Goal: Task Accomplishment & Management: Use online tool/utility

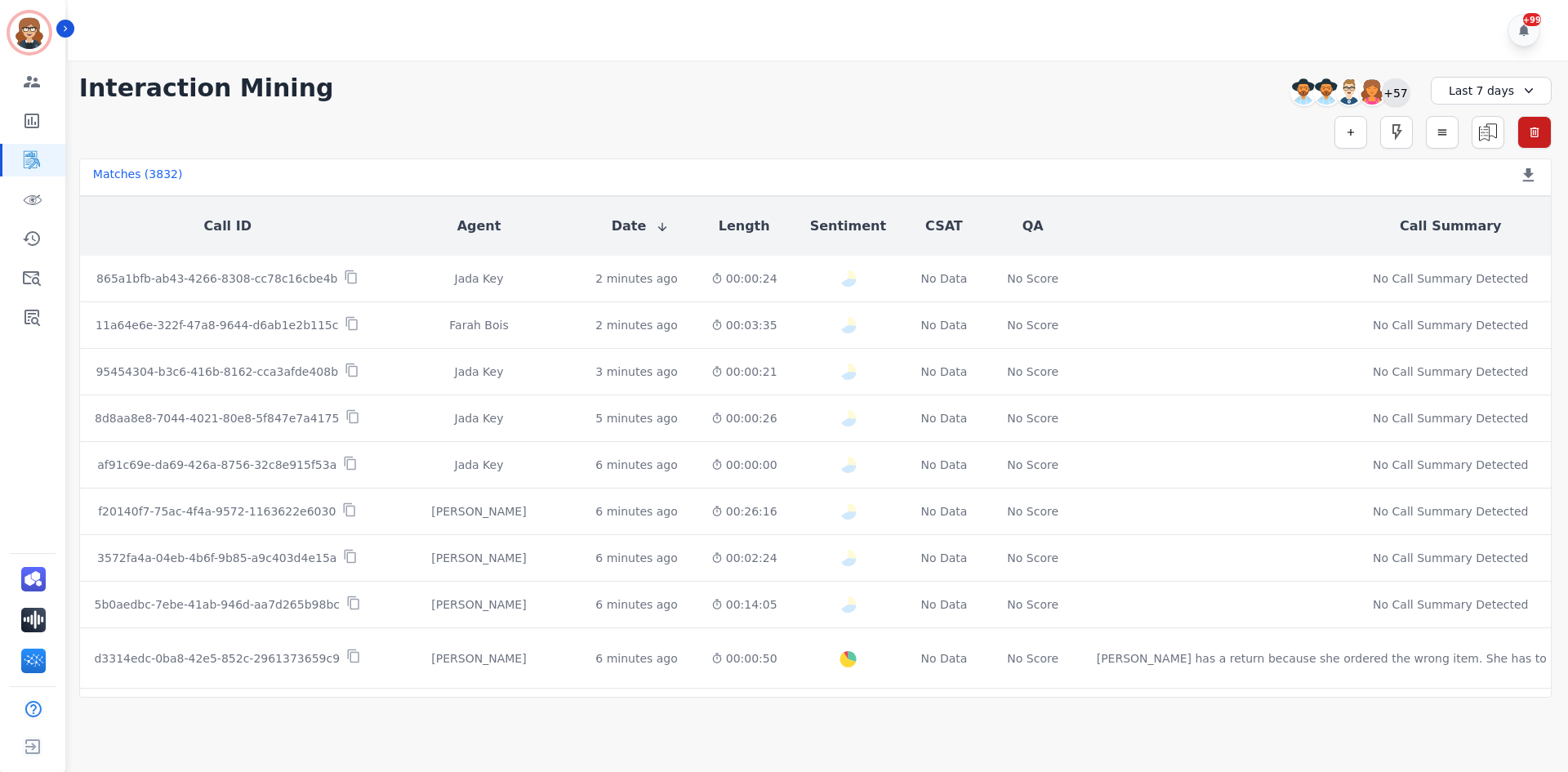
click at [1395, 92] on div "+57" at bounding box center [1395, 91] width 27 height 27
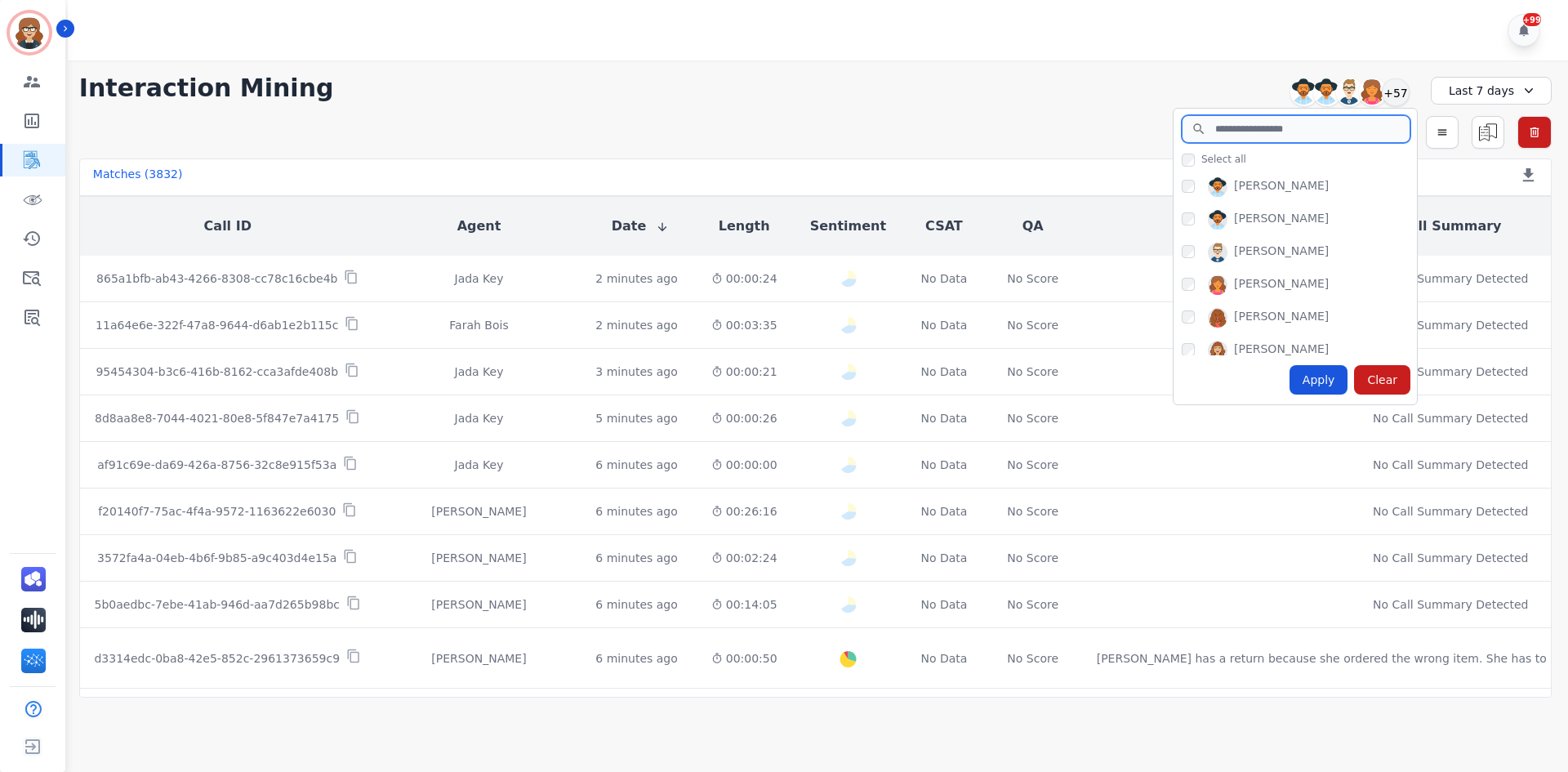
click at [1259, 130] on input "search" at bounding box center [1296, 128] width 229 height 27
click at [1285, 130] on input "search" at bounding box center [1296, 128] width 229 height 27
click at [335, 114] on div "Interaction Mining [PERSON_NAME] [PERSON_NAME] [PERSON_NAME] [PERSON_NAME] +57 …" at bounding box center [815, 379] width 1505 height 637
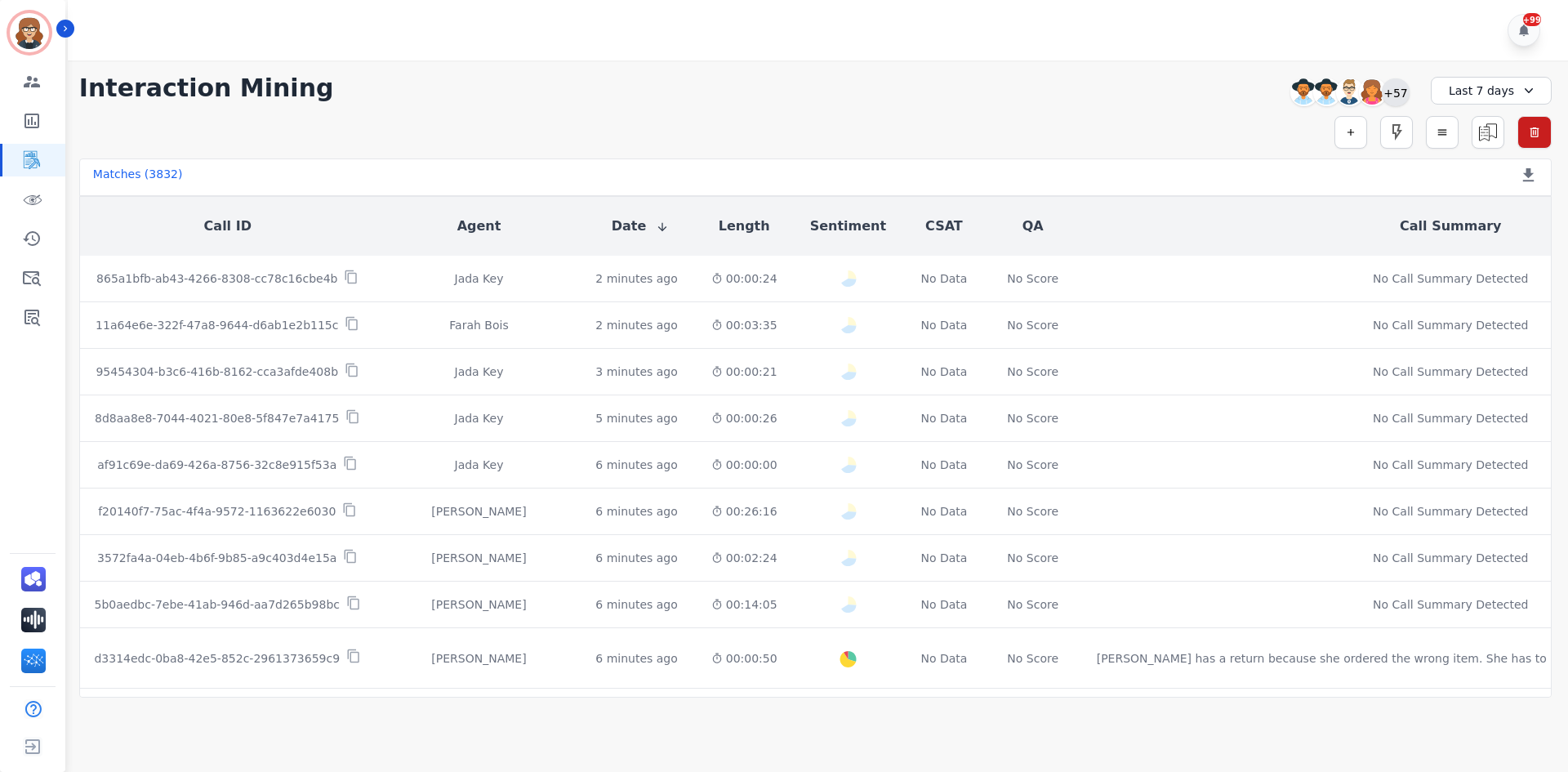
click at [1391, 86] on div "+57" at bounding box center [1395, 91] width 27 height 27
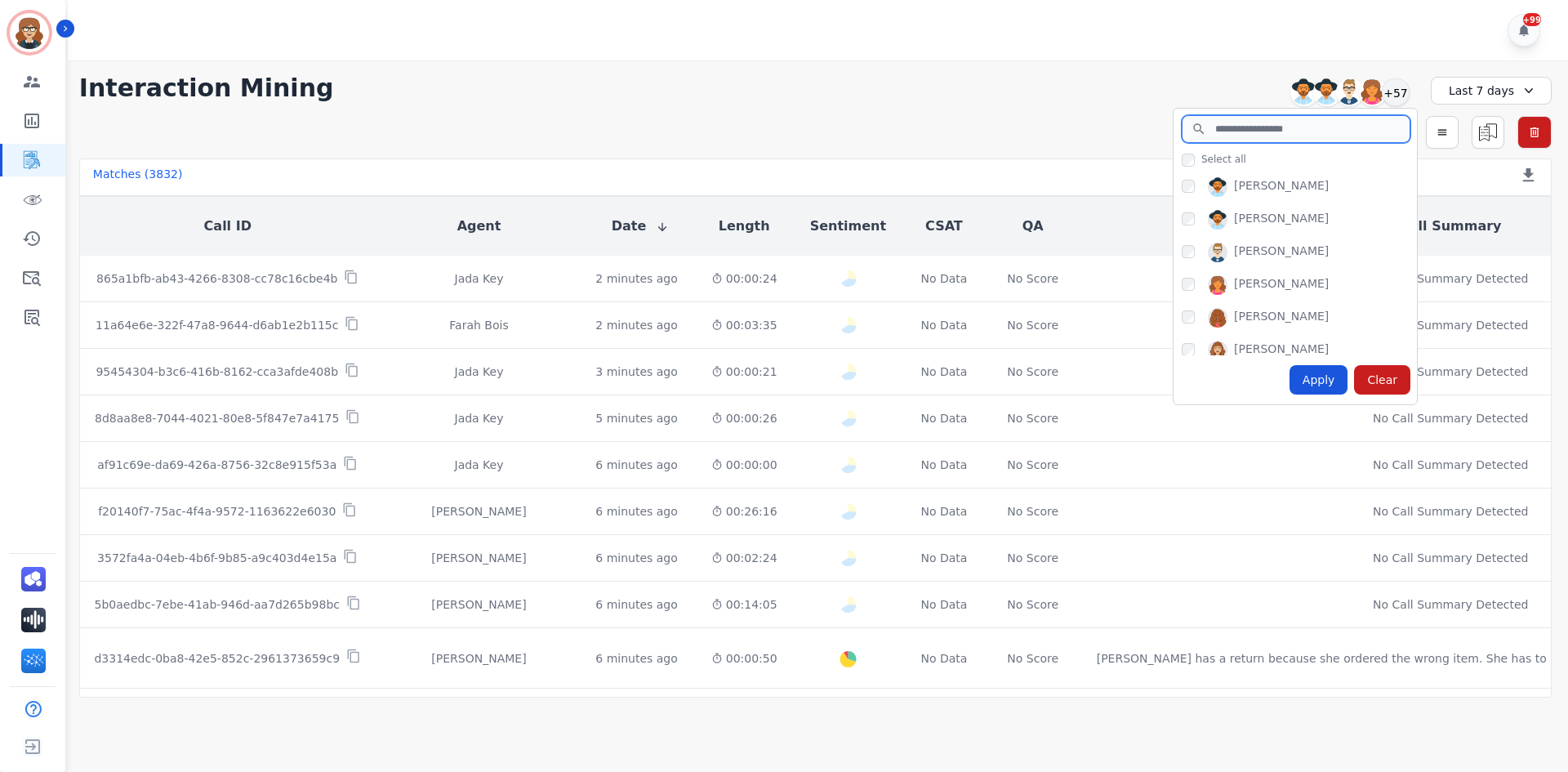
click at [1217, 134] on input "search" at bounding box center [1296, 128] width 229 height 27
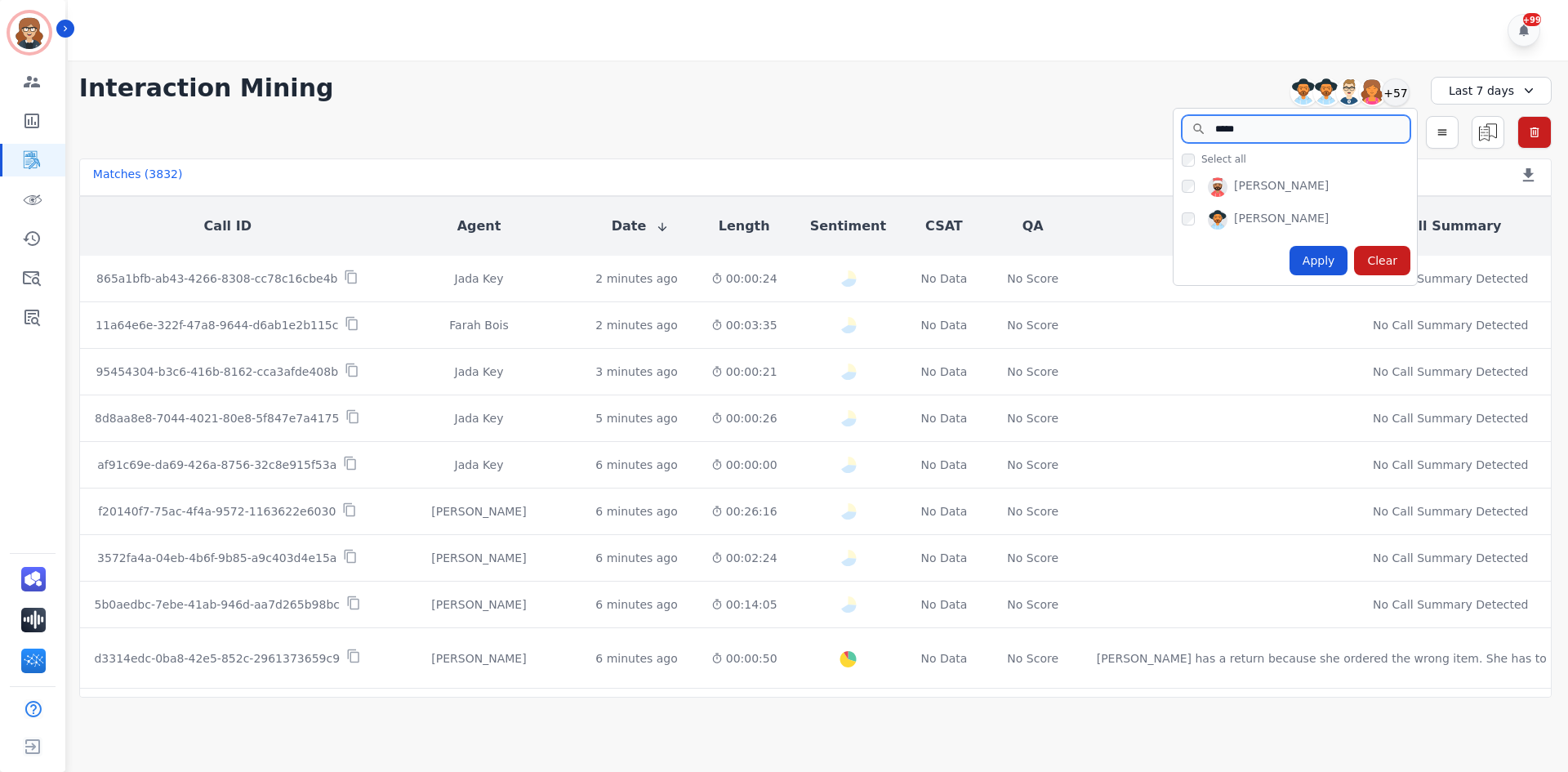
type input "*****"
click at [1319, 260] on div "Apply" at bounding box center [1318, 260] width 58 height 29
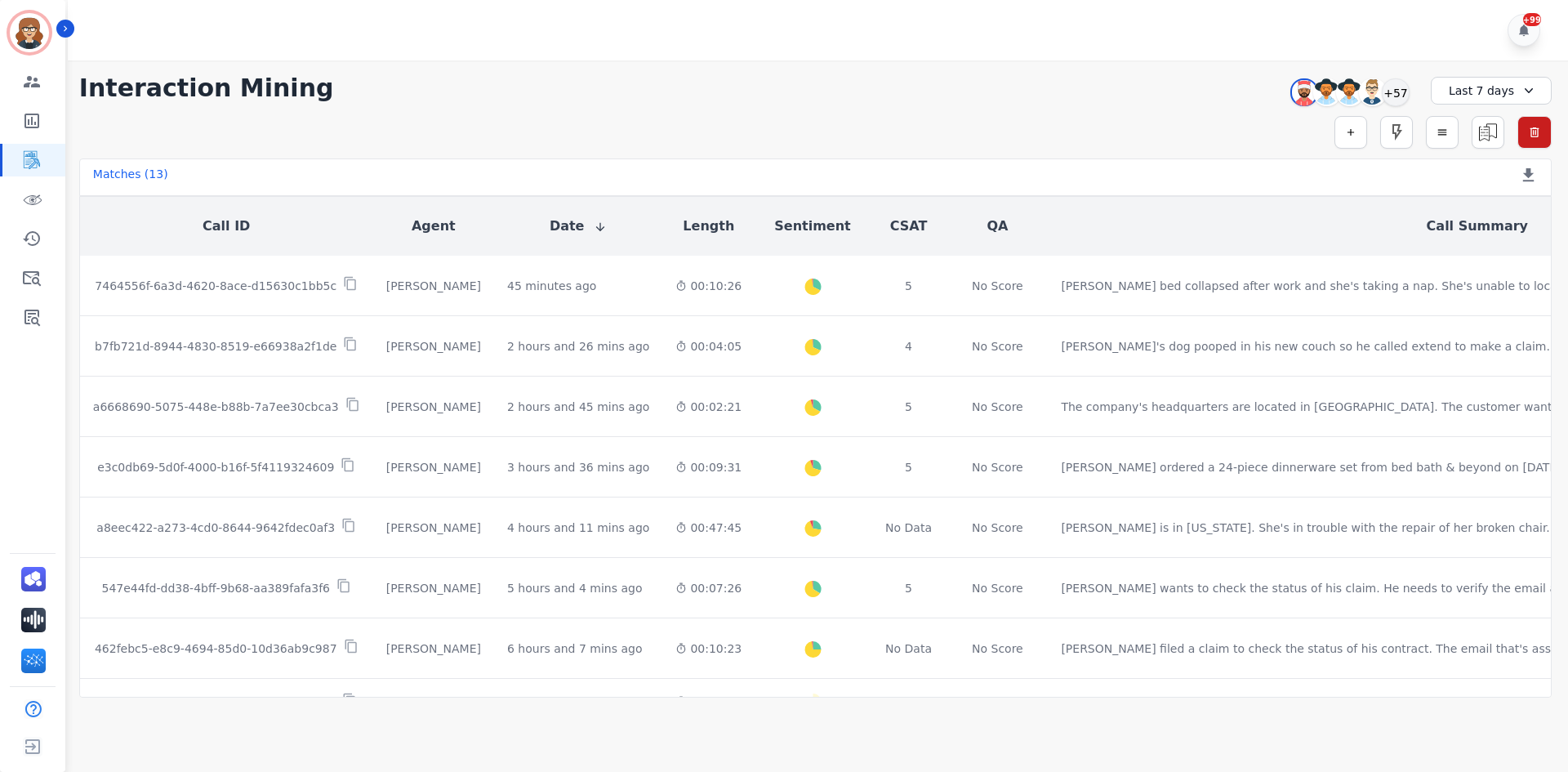
click at [315, 59] on div "+99" at bounding box center [820, 30] width 1505 height 60
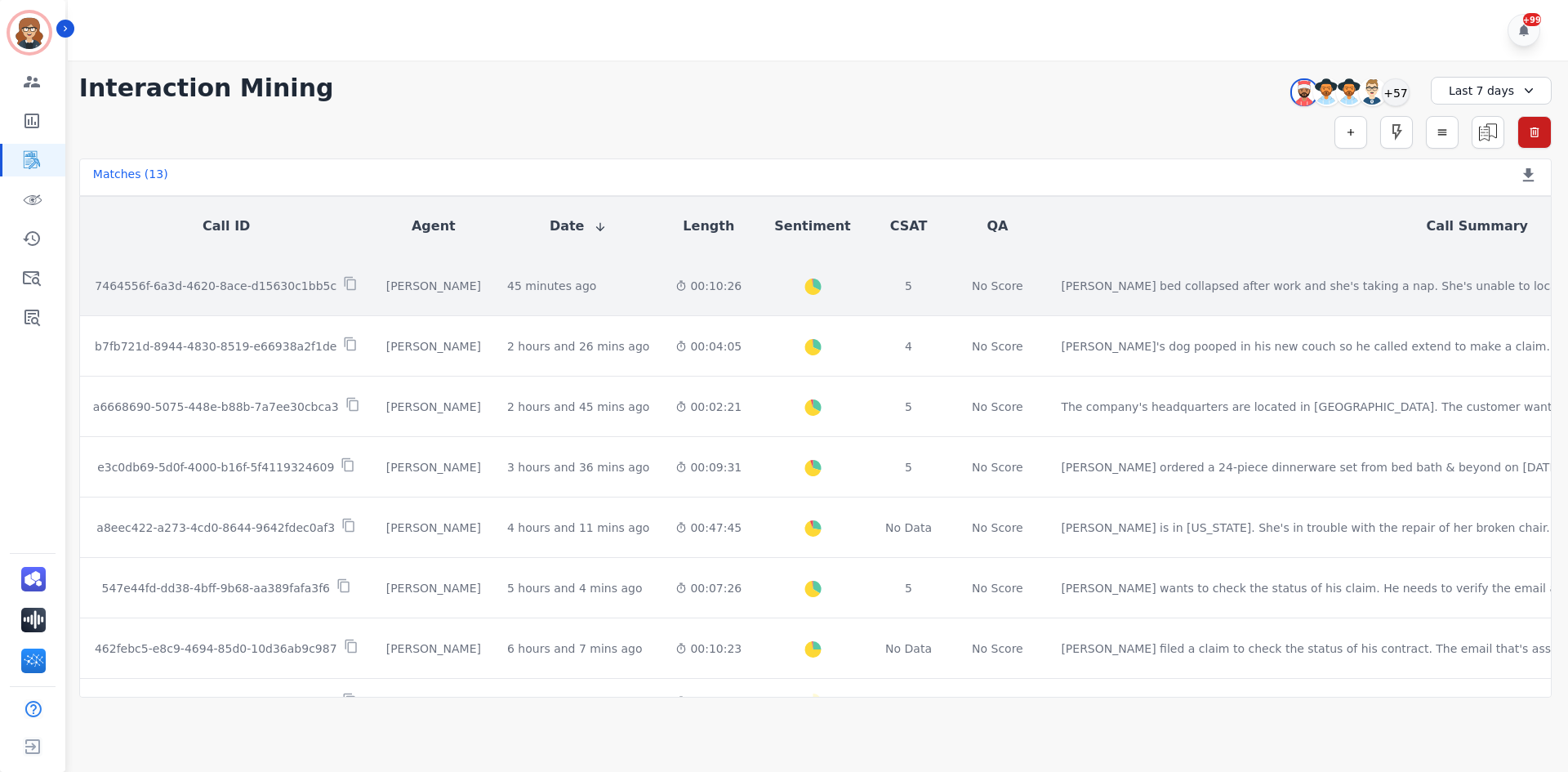
click at [288, 284] on p "7464556f-6a3d-4620-8ace-d15630c1bb5c" at bounding box center [216, 286] width 241 height 16
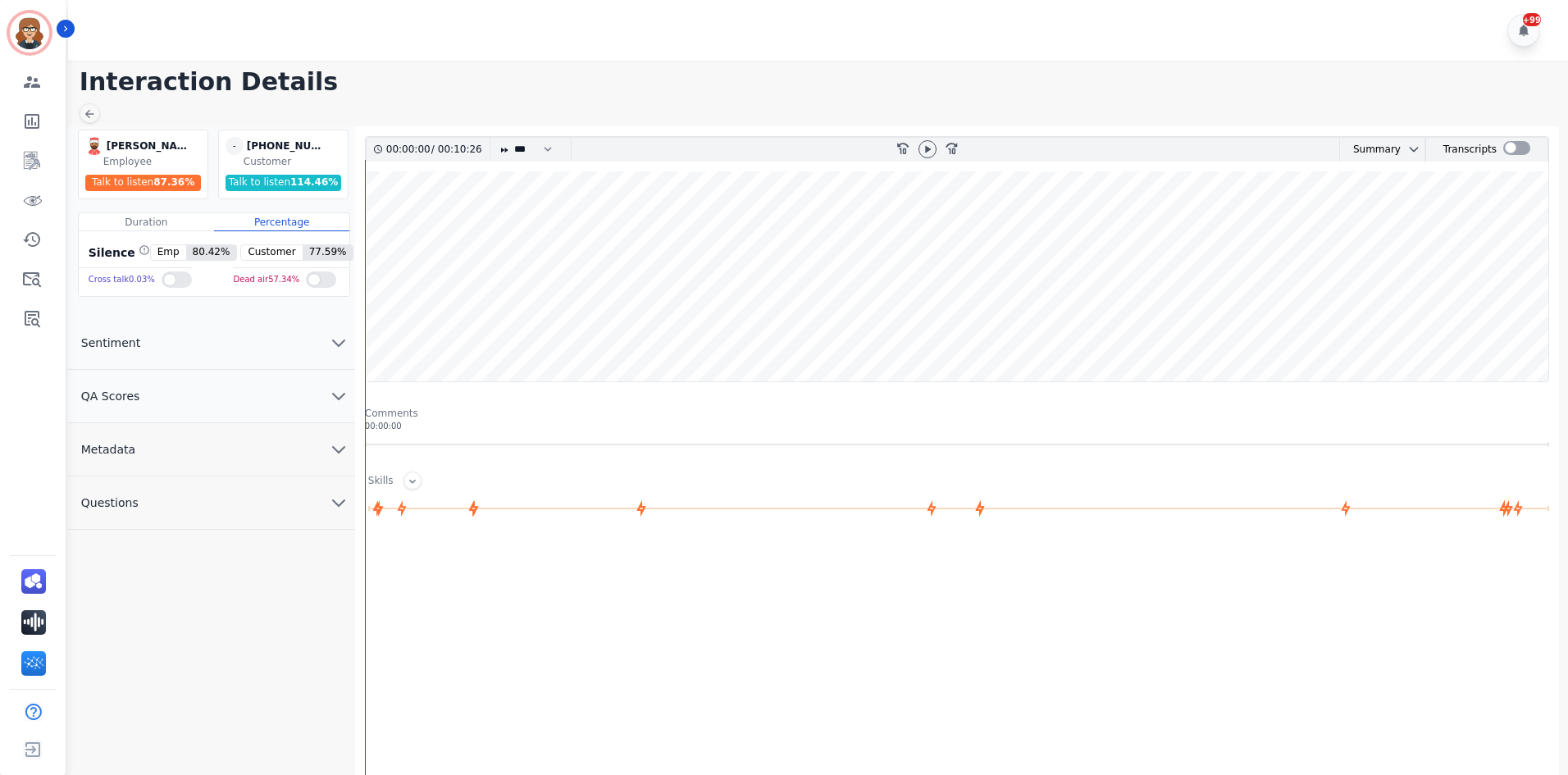
click at [1439, 64] on main "Interaction Details [PERSON_NAME] [PERSON_NAME] Employee Talk to listen 87.36 %…" at bounding box center [816, 502] width 1505 height 882
click at [1506, 150] on div at bounding box center [1516, 148] width 27 height 14
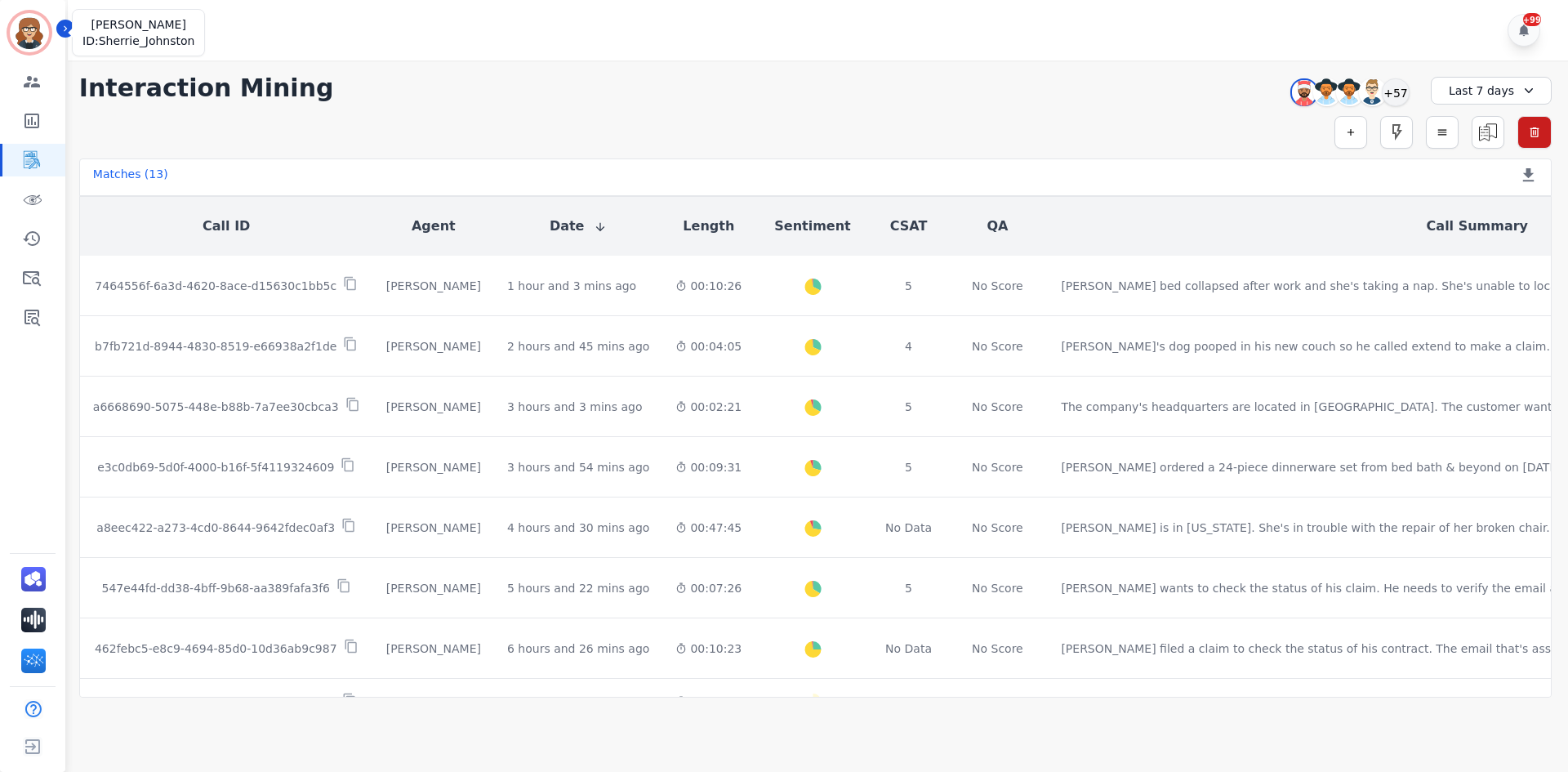
click at [27, 20] on img "Sidebar" at bounding box center [29, 33] width 40 height 40
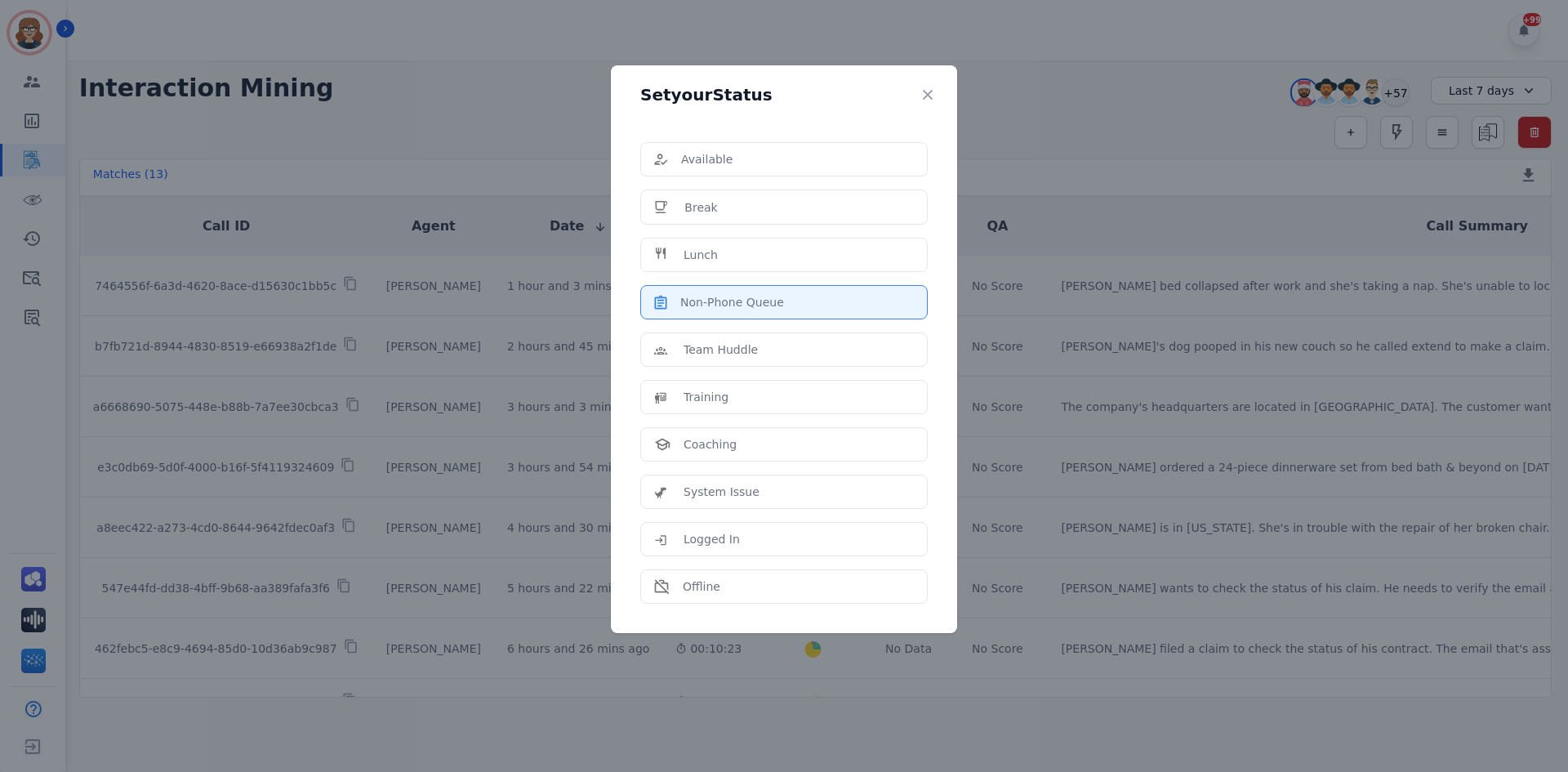
click at [727, 309] on p "Non-Phone Queue" at bounding box center [732, 302] width 104 height 16
